Goal: Task Accomplishment & Management: Use online tool/utility

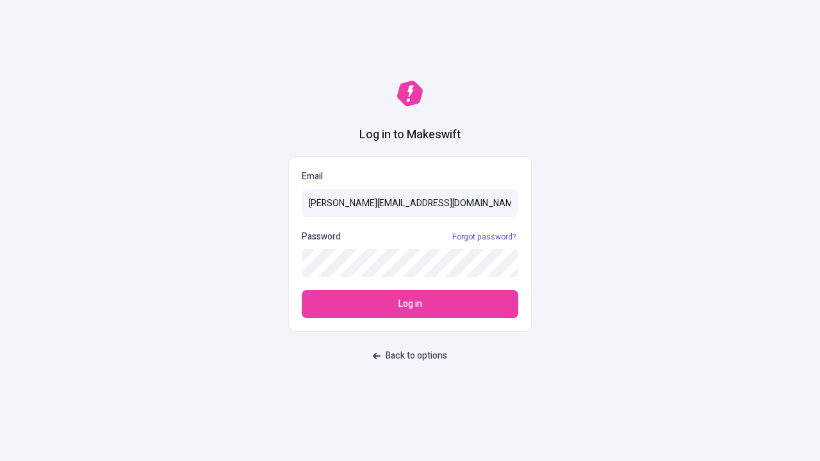
type input "sasha+test-ui@makeswift.com"
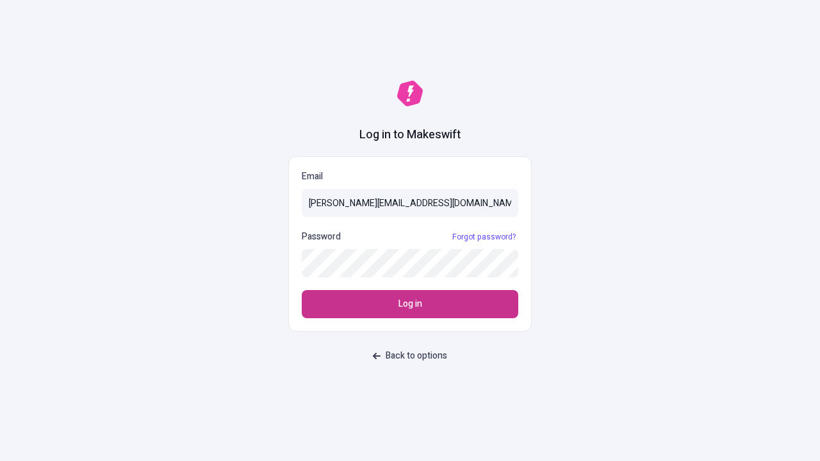
click at [410, 304] on span "Log in" at bounding box center [411, 304] width 24 height 14
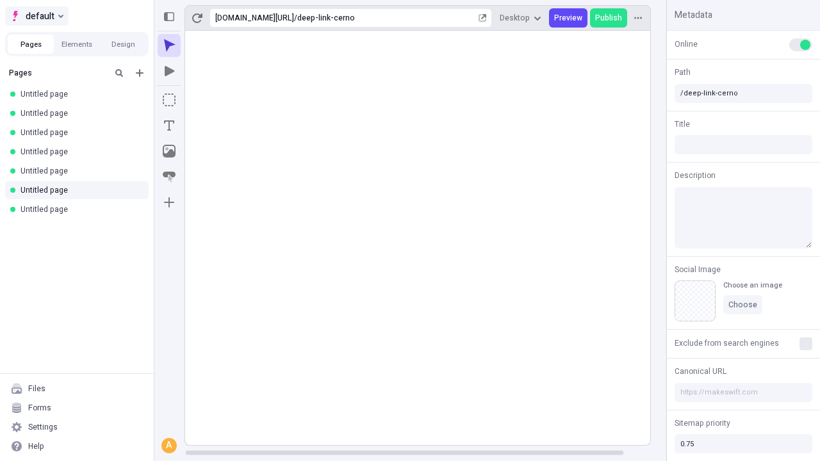
click at [36, 16] on span "default" at bounding box center [40, 15] width 29 height 15
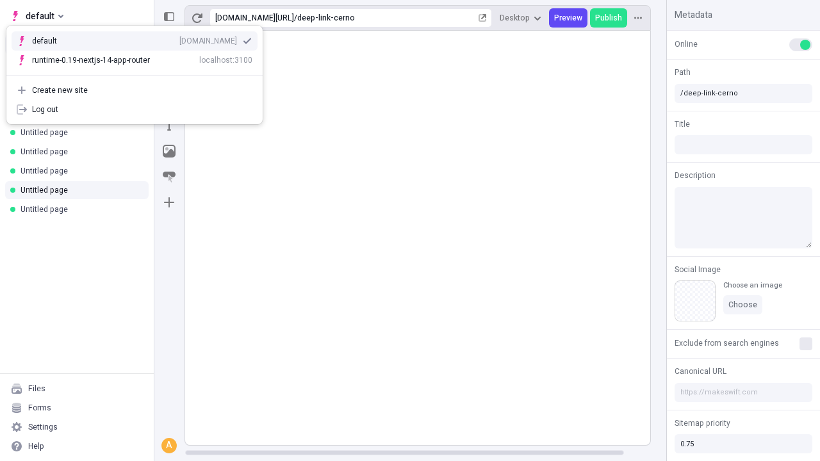
click at [179, 38] on div "[DOMAIN_NAME]" at bounding box center [208, 41] width 58 height 10
click at [140, 73] on icon "Add new" at bounding box center [140, 73] width 8 height 8
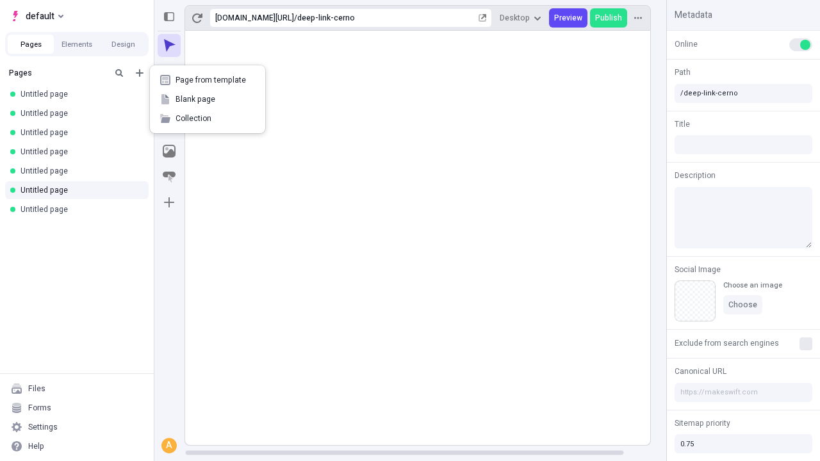
click at [208, 99] on span "Blank page" at bounding box center [215, 99] width 79 height 10
type input "/deep-link-sed"
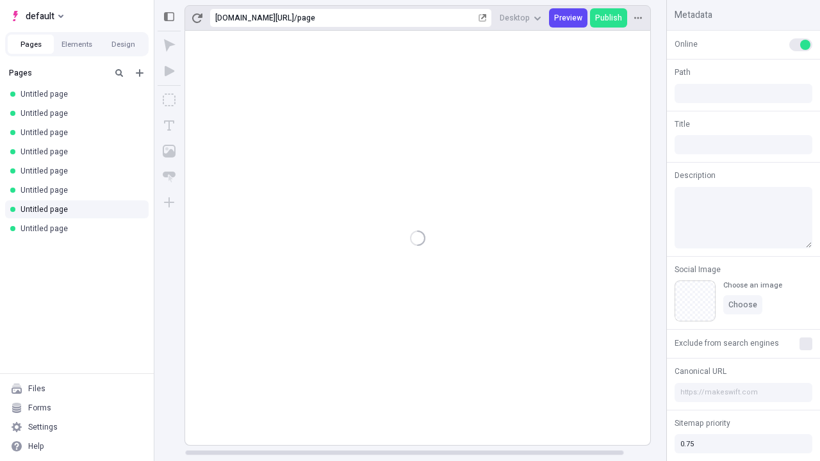
type input "/page"
